Goal: Check status: Check status

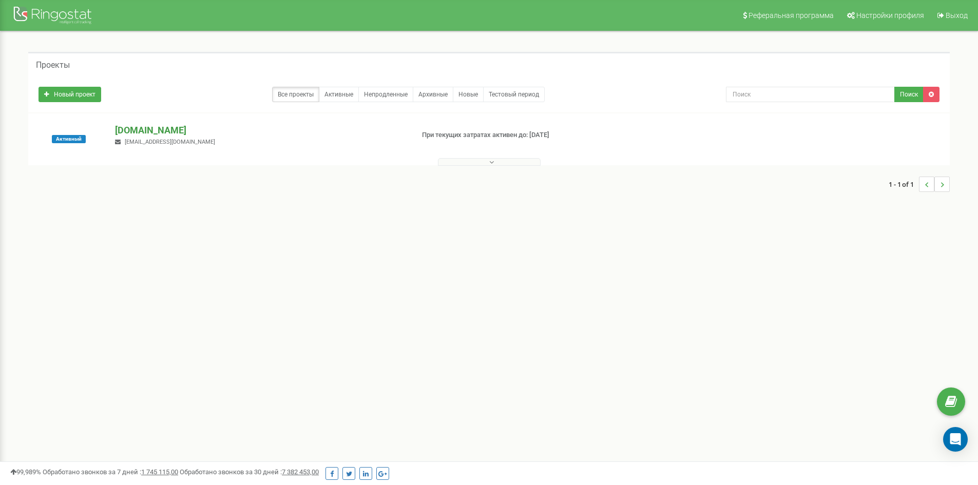
click at [159, 133] on p "[DOMAIN_NAME]" at bounding box center [260, 130] width 290 height 13
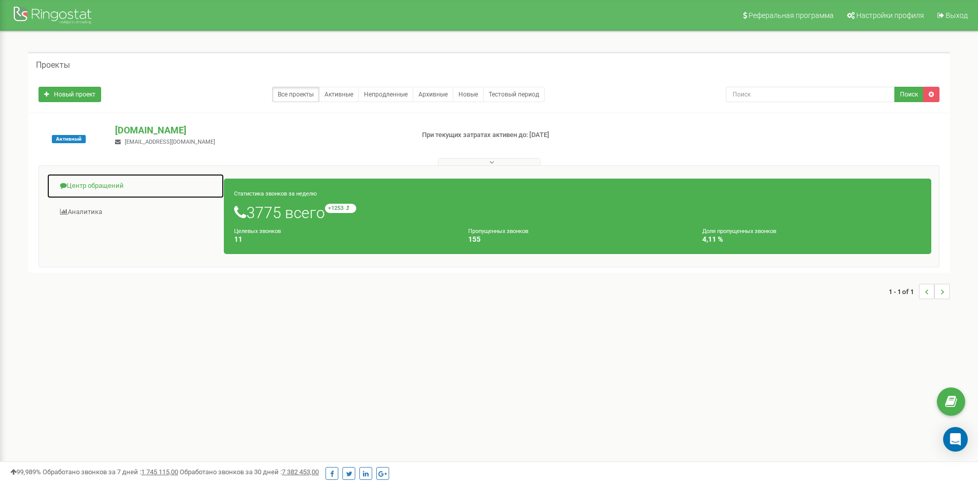
click at [122, 181] on link "Центр обращений" at bounding box center [136, 186] width 178 height 25
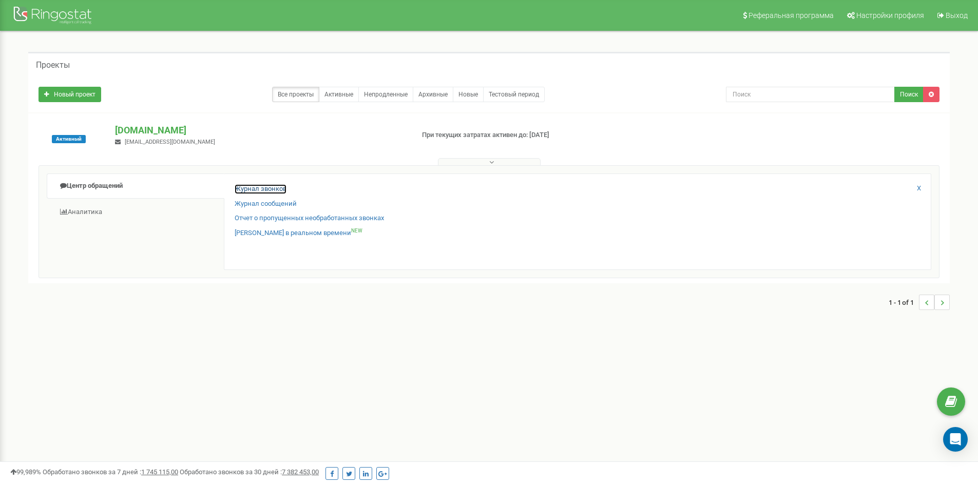
click at [241, 189] on link "Журнал звонков" at bounding box center [261, 189] width 52 height 10
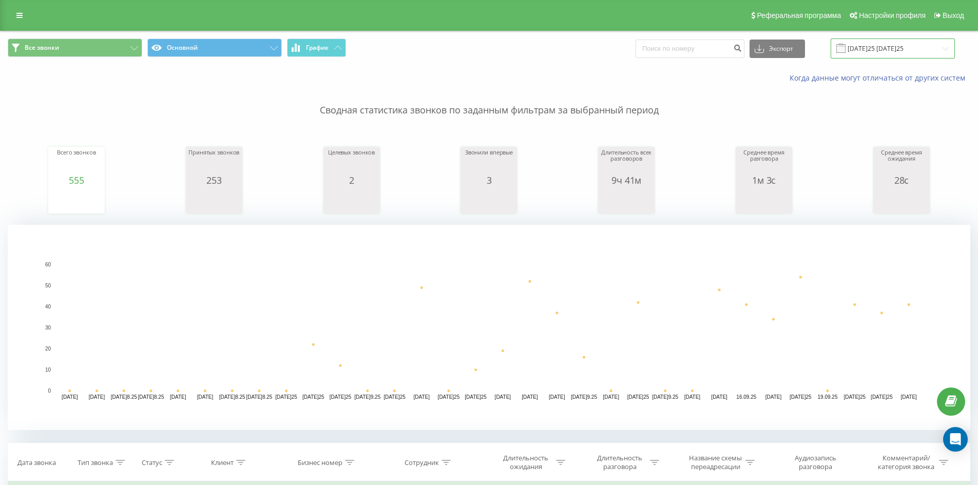
click at [876, 58] on input "22.08.2025 - 22.09.2025" at bounding box center [893, 49] width 124 height 20
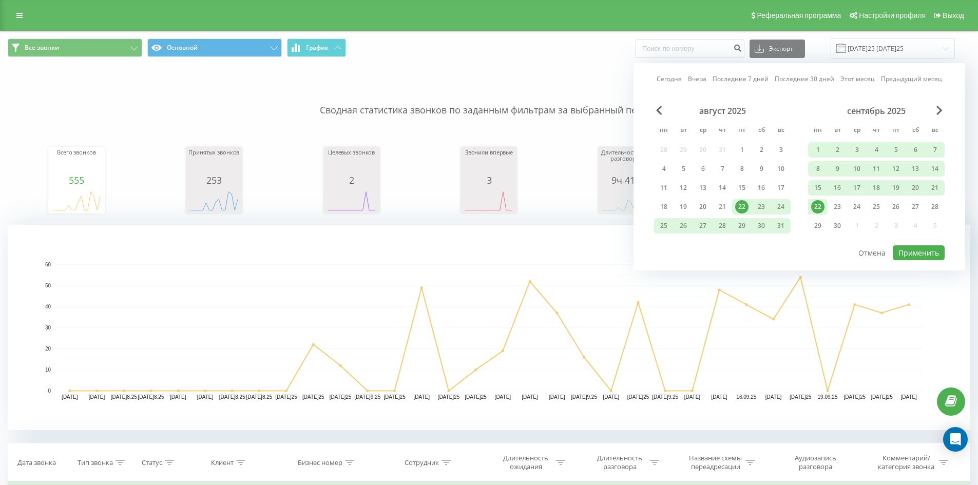
click at [822, 208] on div "22" at bounding box center [817, 206] width 13 height 13
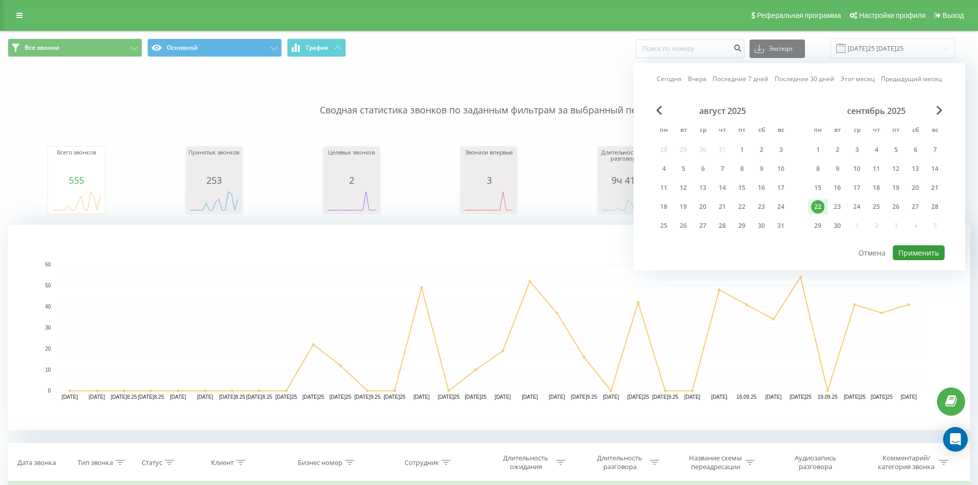
click at [907, 257] on button "Применить" at bounding box center [919, 252] width 52 height 15
type input "22.09.2025 - 22.09.2025"
